Goal: Task Accomplishment & Management: Use online tool/utility

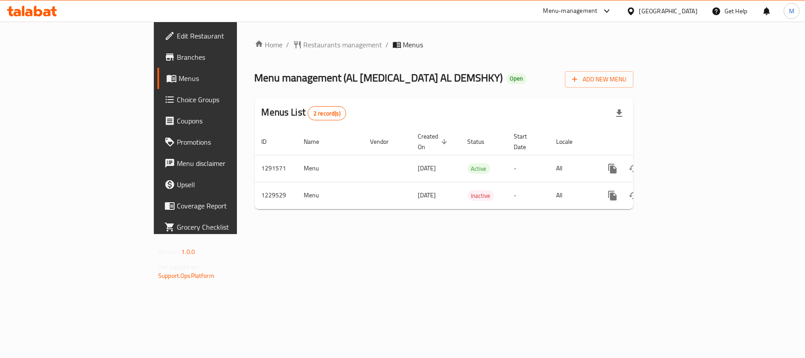
click at [157, 64] on link "Branches" at bounding box center [222, 56] width 131 height 21
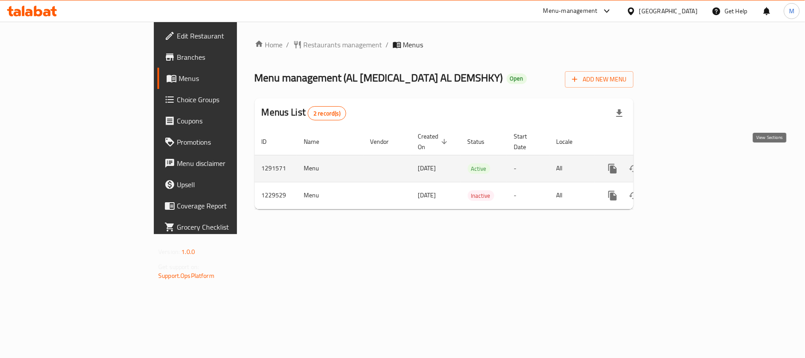
click at [682, 163] on icon "enhanced table" at bounding box center [676, 168] width 11 height 11
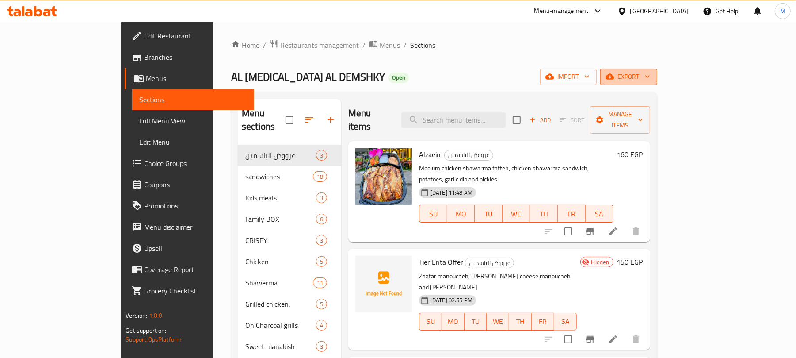
click at [650, 74] on span "export" at bounding box center [628, 76] width 43 height 11
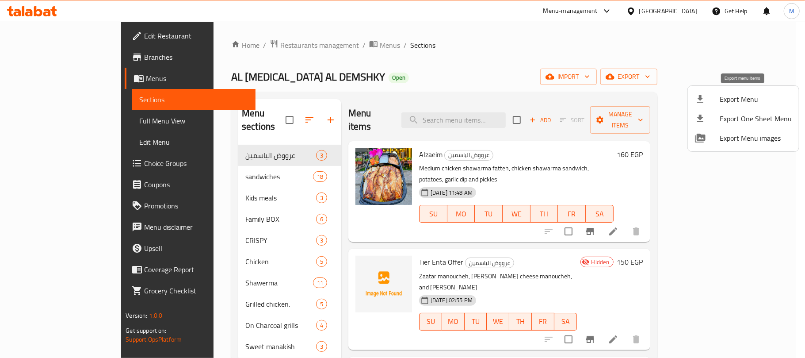
click at [701, 99] on icon at bounding box center [700, 99] width 6 height 8
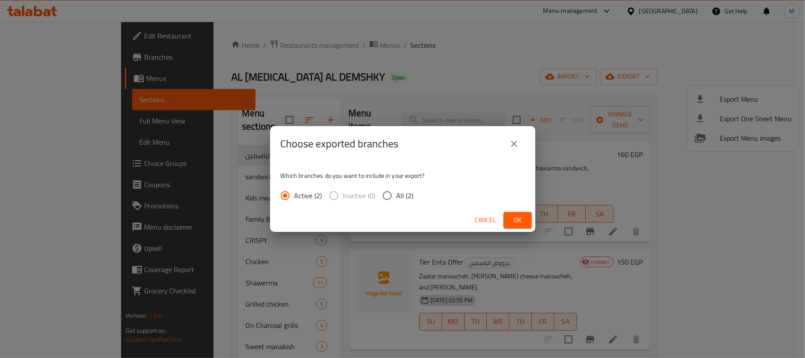
click at [388, 194] on input "All (2)" at bounding box center [387, 195] width 19 height 19
radio input "true"
click at [513, 220] on span "Ok" at bounding box center [517, 219] width 14 height 11
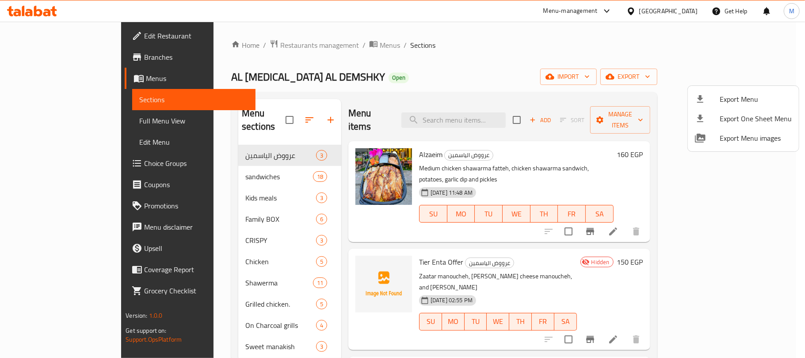
click at [478, 54] on div at bounding box center [402, 179] width 805 height 358
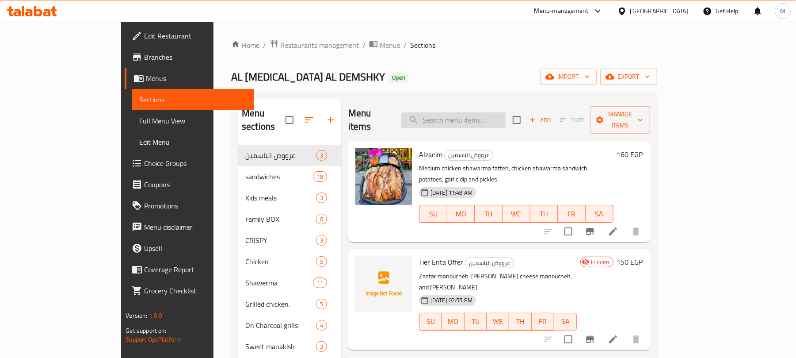
click at [481, 118] on input "search" at bounding box center [453, 119] width 104 height 15
paste input "كابتن مص"
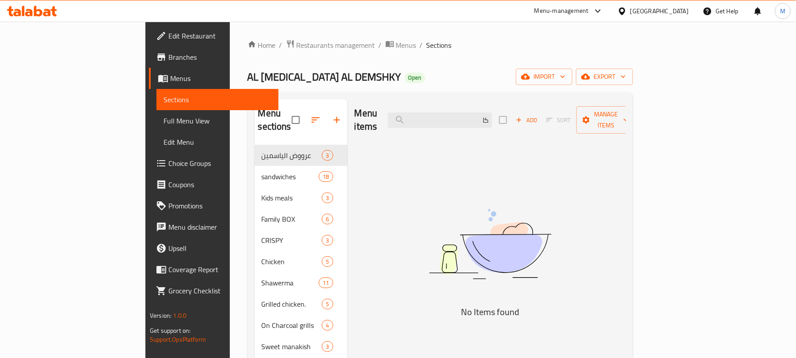
type input "ك"
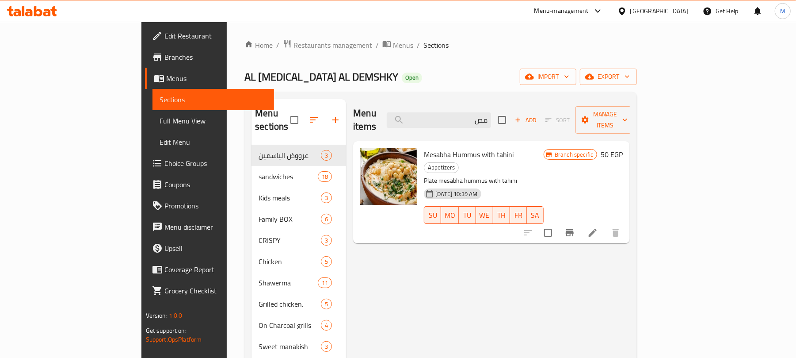
type input "م"
